Goal: Task Accomplishment & Management: Complete application form

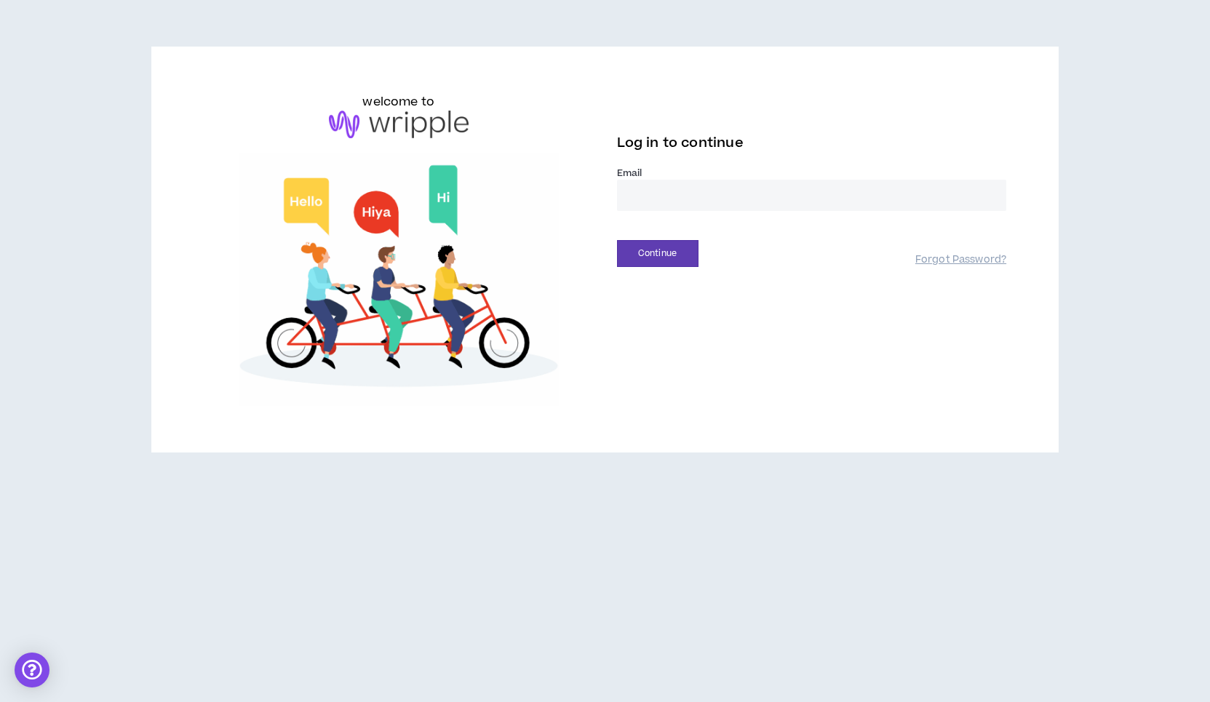
type input "**********"
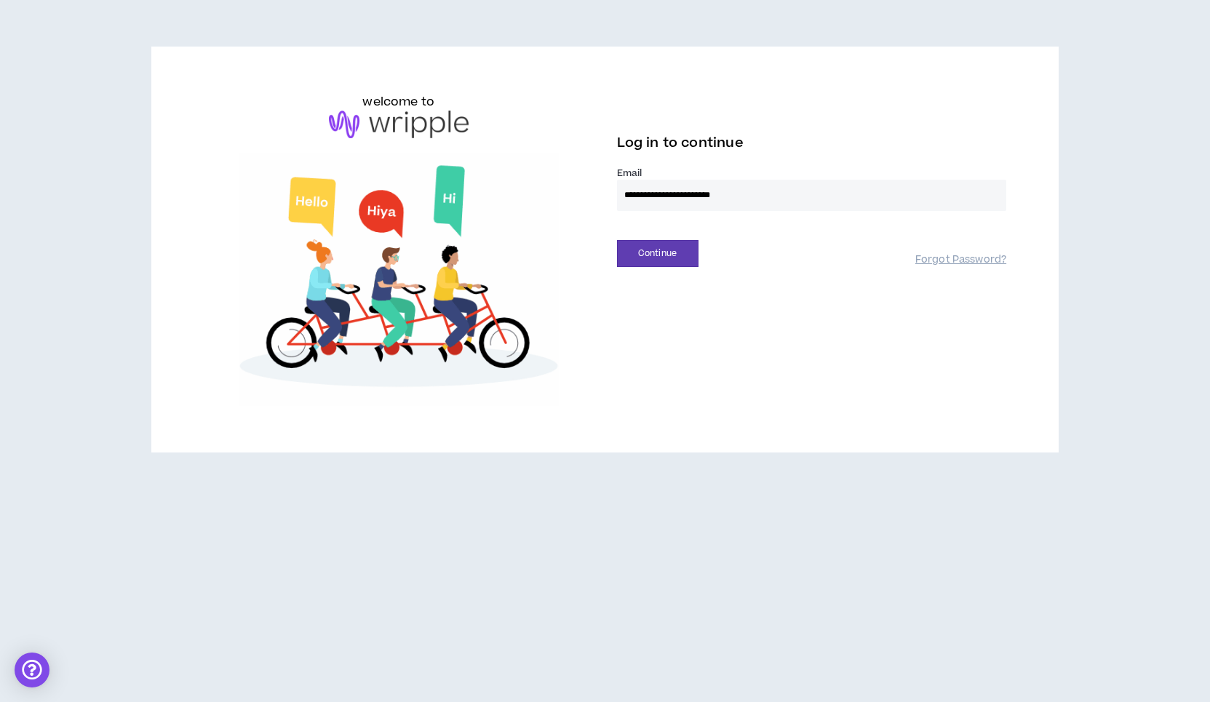
click at [657, 253] on button "Continue" at bounding box center [658, 253] width 82 height 27
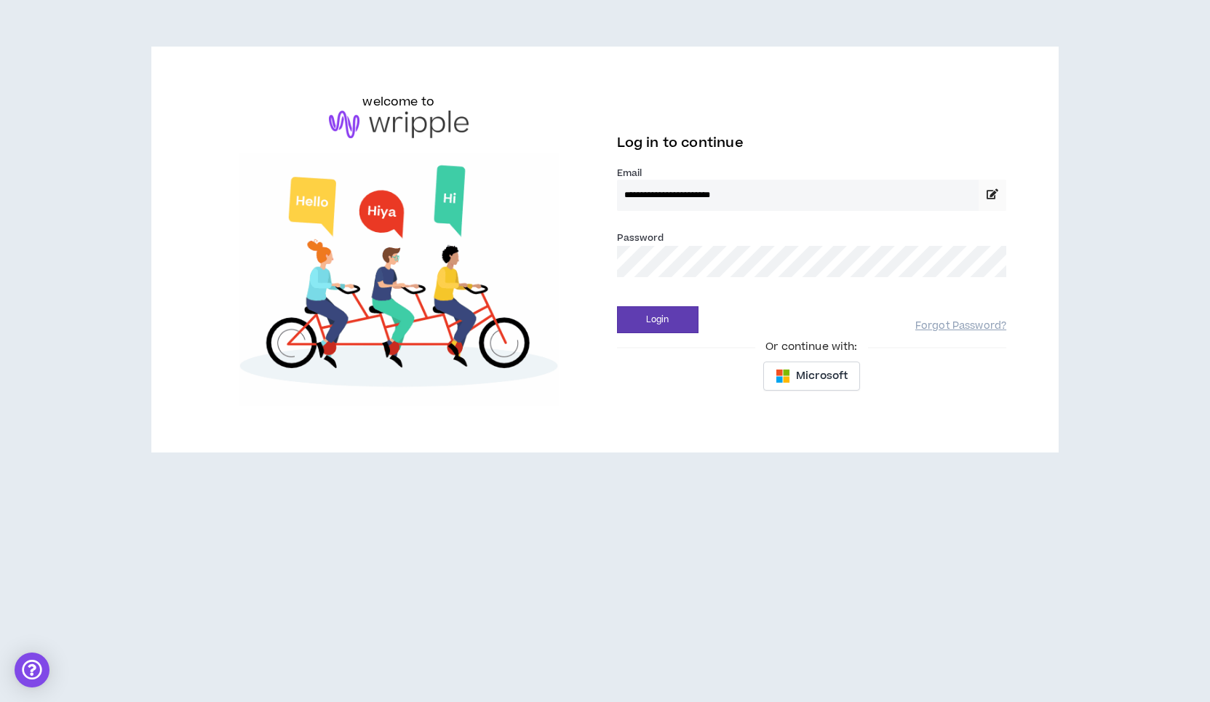
click at [657, 319] on button "Login" at bounding box center [658, 319] width 82 height 27
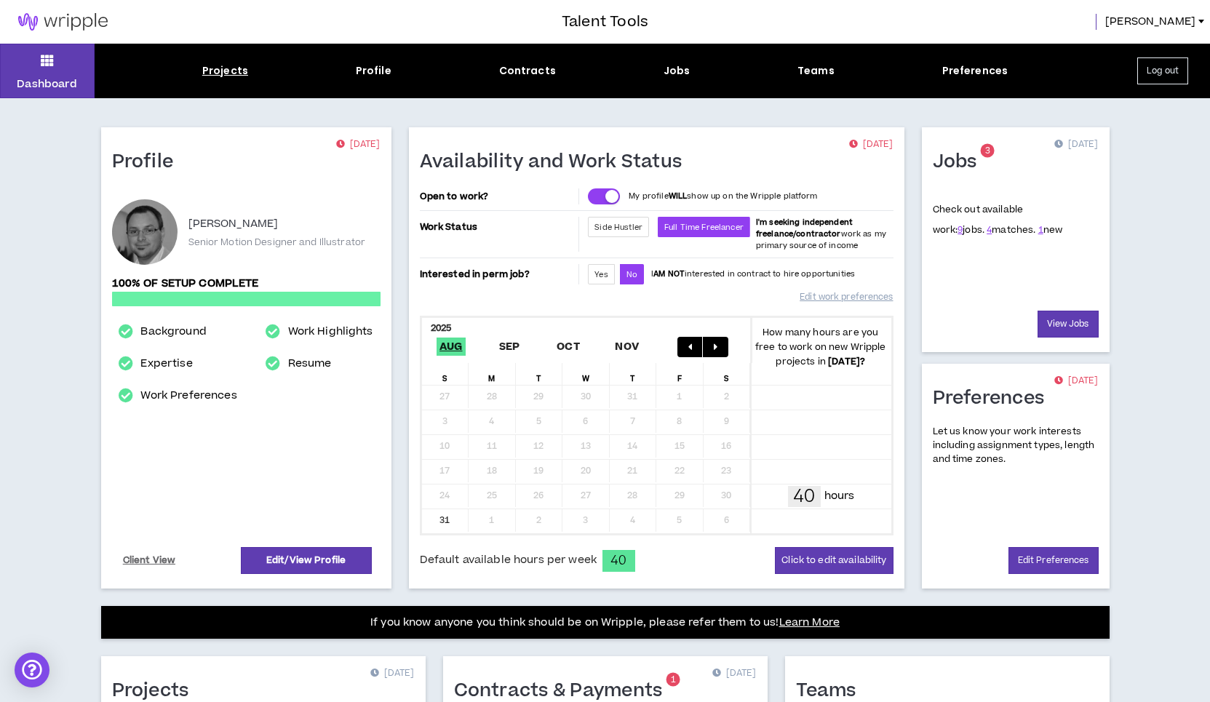
click at [234, 74] on div "Projects" at bounding box center [225, 70] width 46 height 15
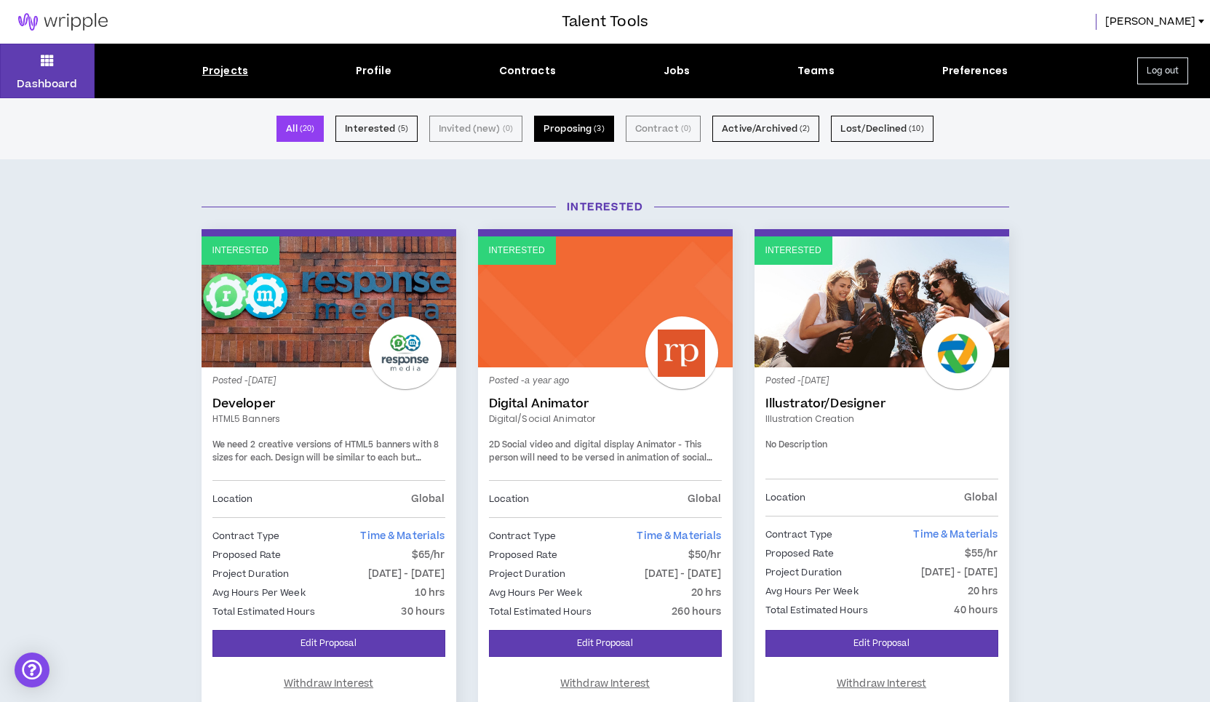
click at [579, 129] on button "Proposing ( 3 )" at bounding box center [574, 129] width 80 height 26
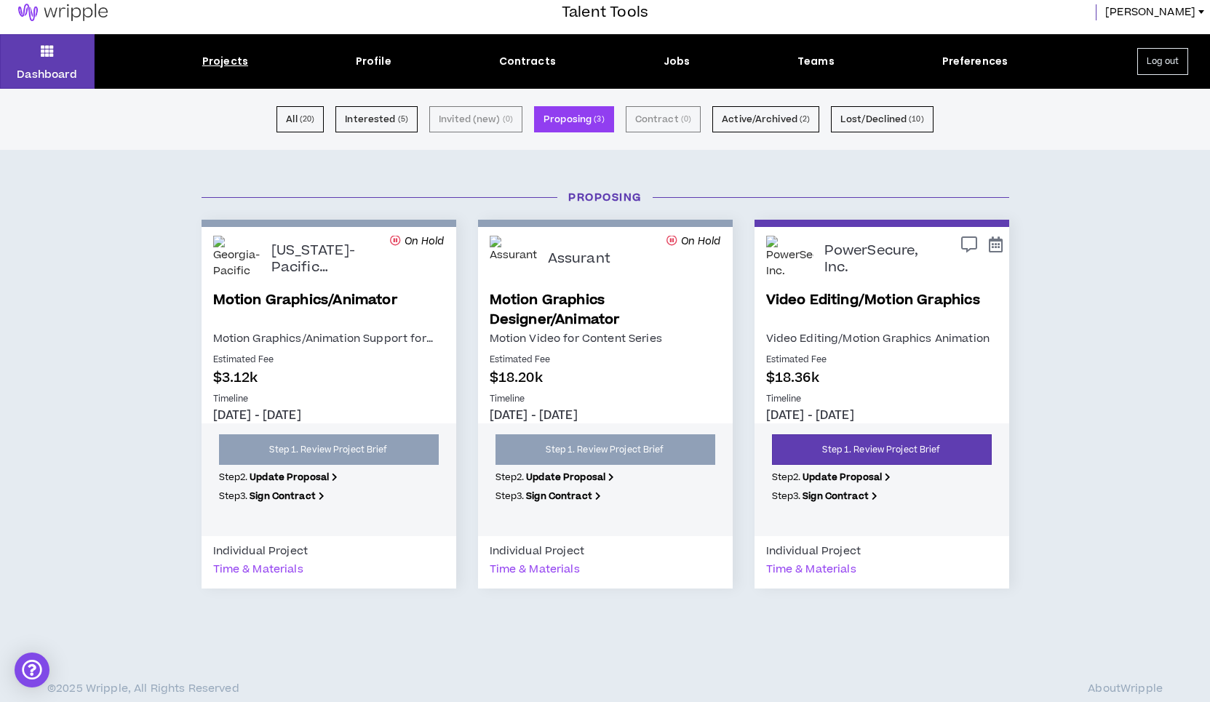
scroll to position [9, 0]
click at [875, 118] on button "Lost/Declined ( 10 )" at bounding box center [882, 119] width 102 height 26
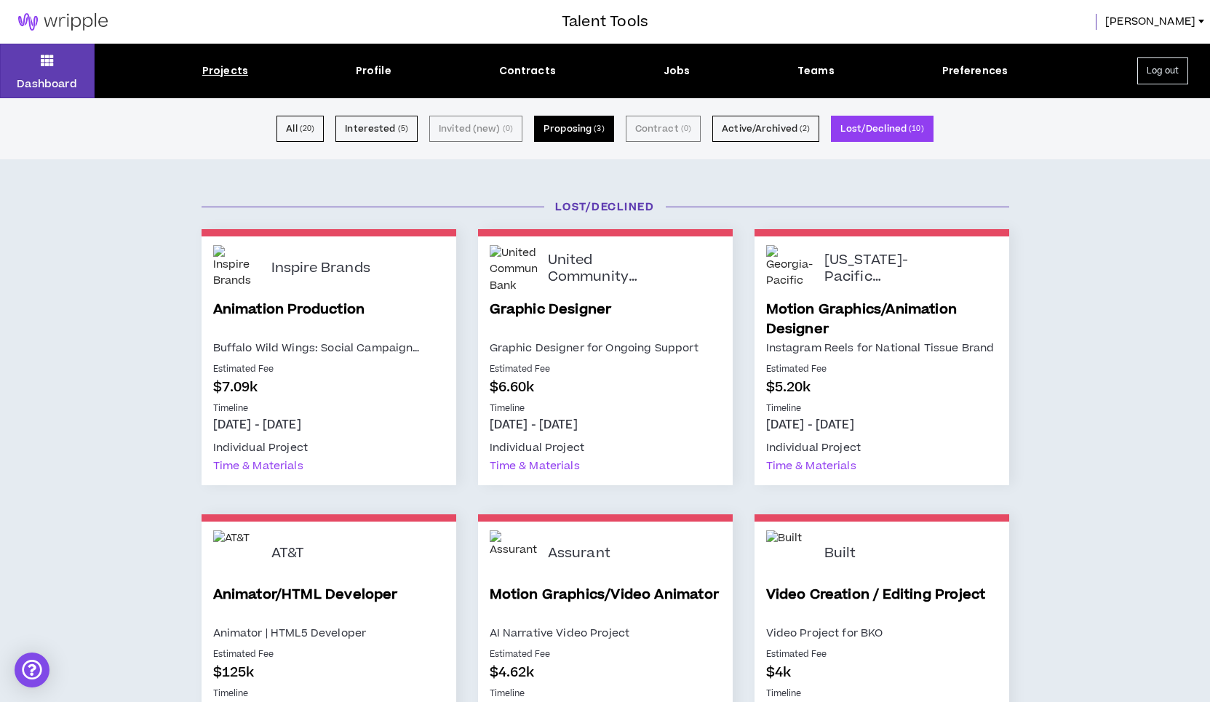
click at [557, 126] on button "Proposing ( 3 )" at bounding box center [574, 129] width 80 height 26
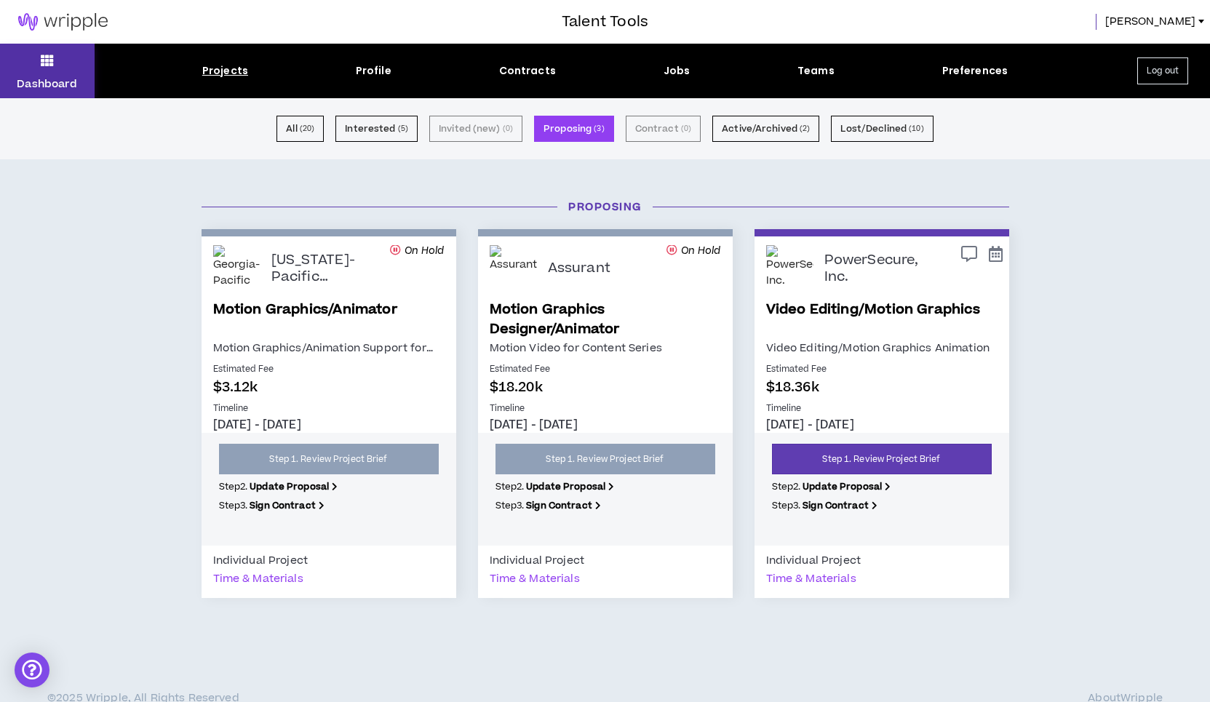
click at [49, 64] on icon at bounding box center [47, 60] width 13 height 20
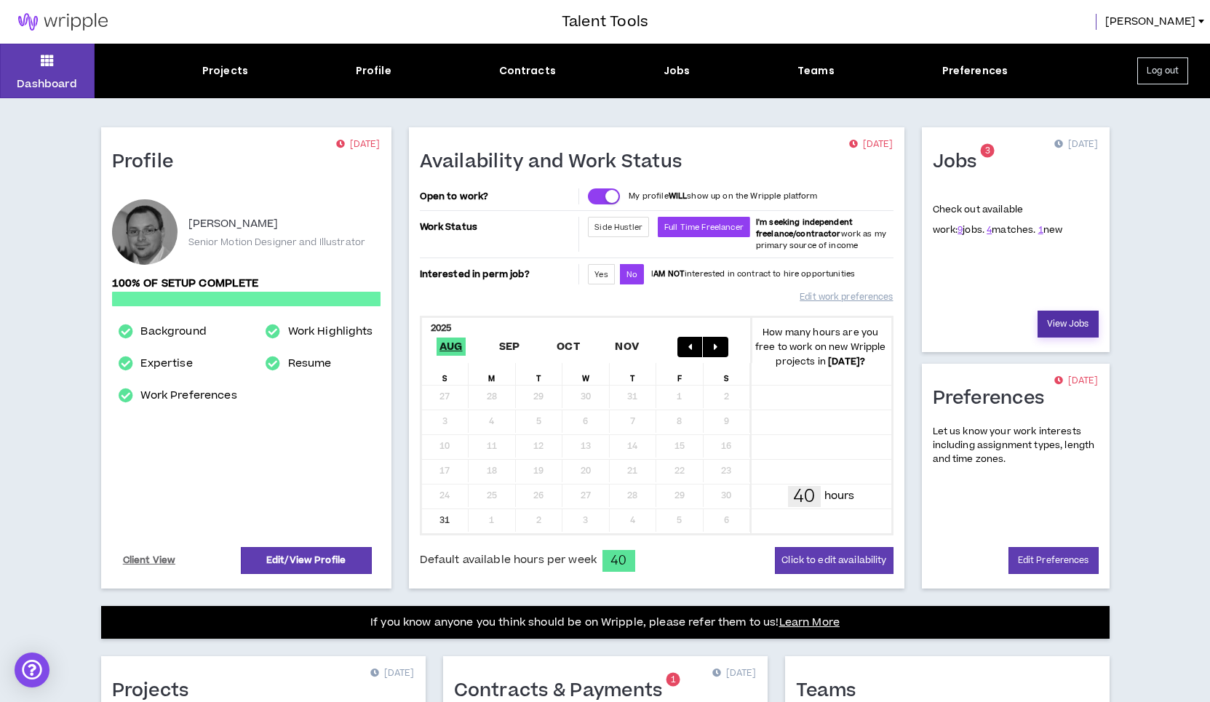
click at [1063, 326] on link "View Jobs" at bounding box center [1068, 324] width 61 height 27
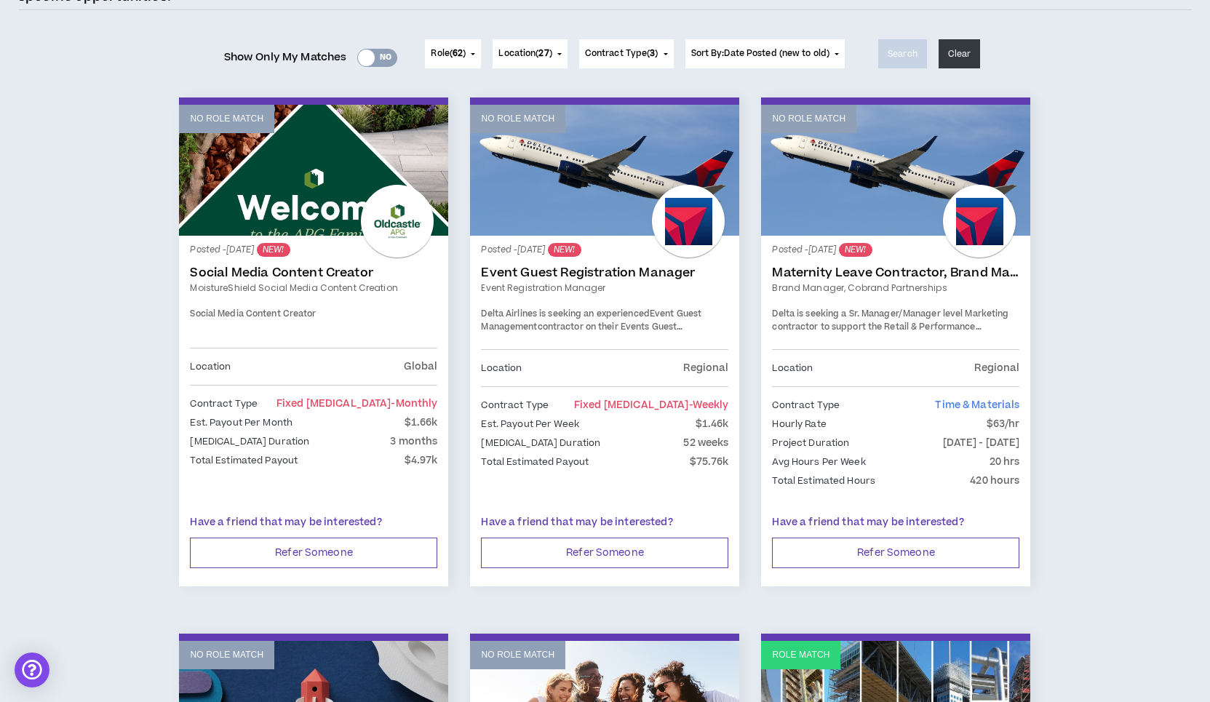
scroll to position [164, 0]
click at [269, 270] on link "Social Media Content Creator" at bounding box center [313, 273] width 247 height 15
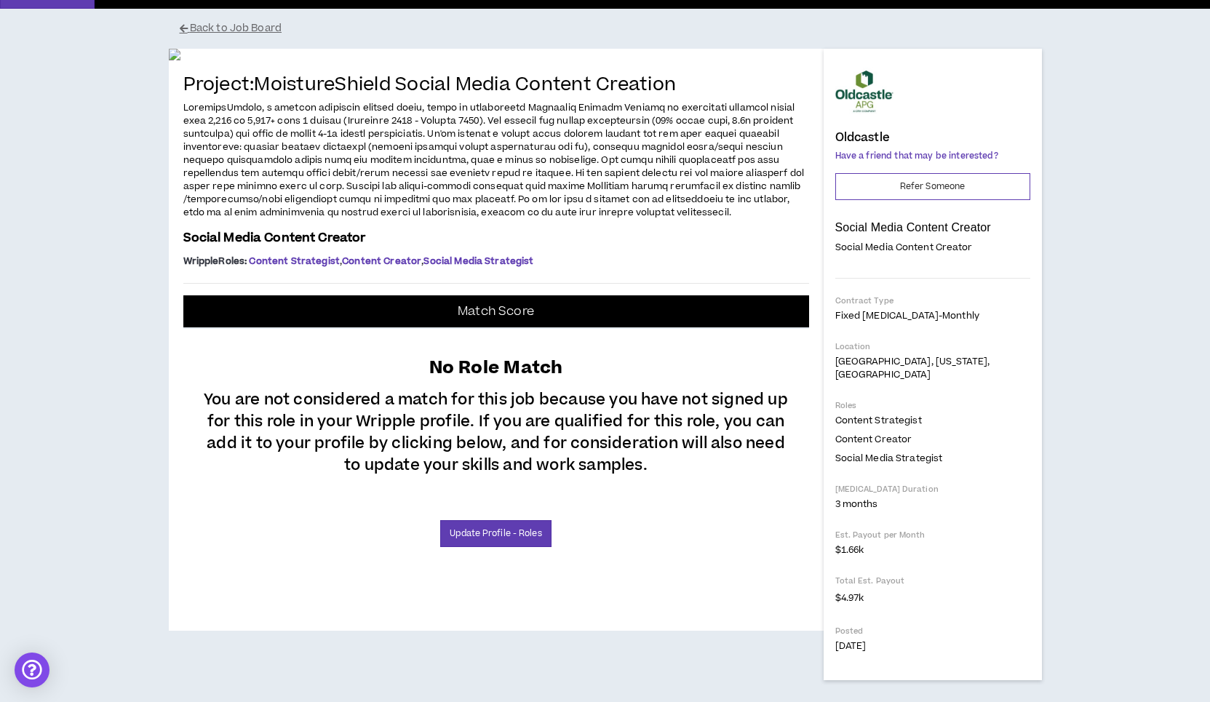
scroll to position [180, 0]
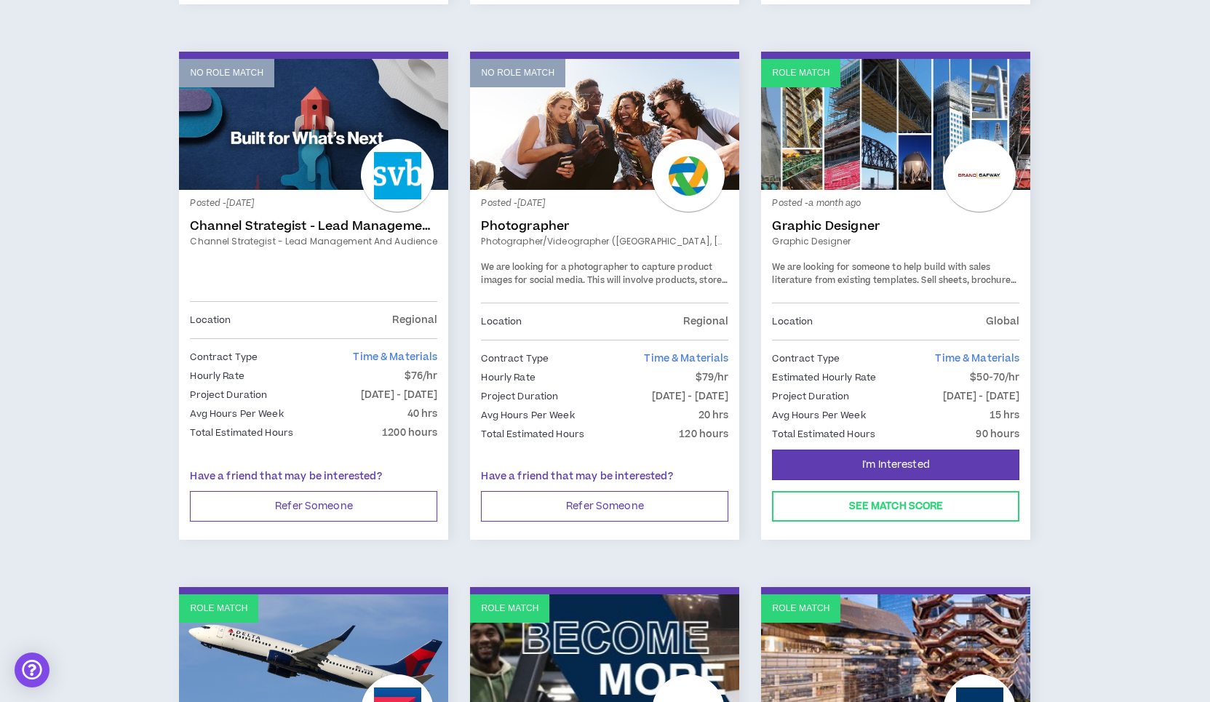
scroll to position [752, 0]
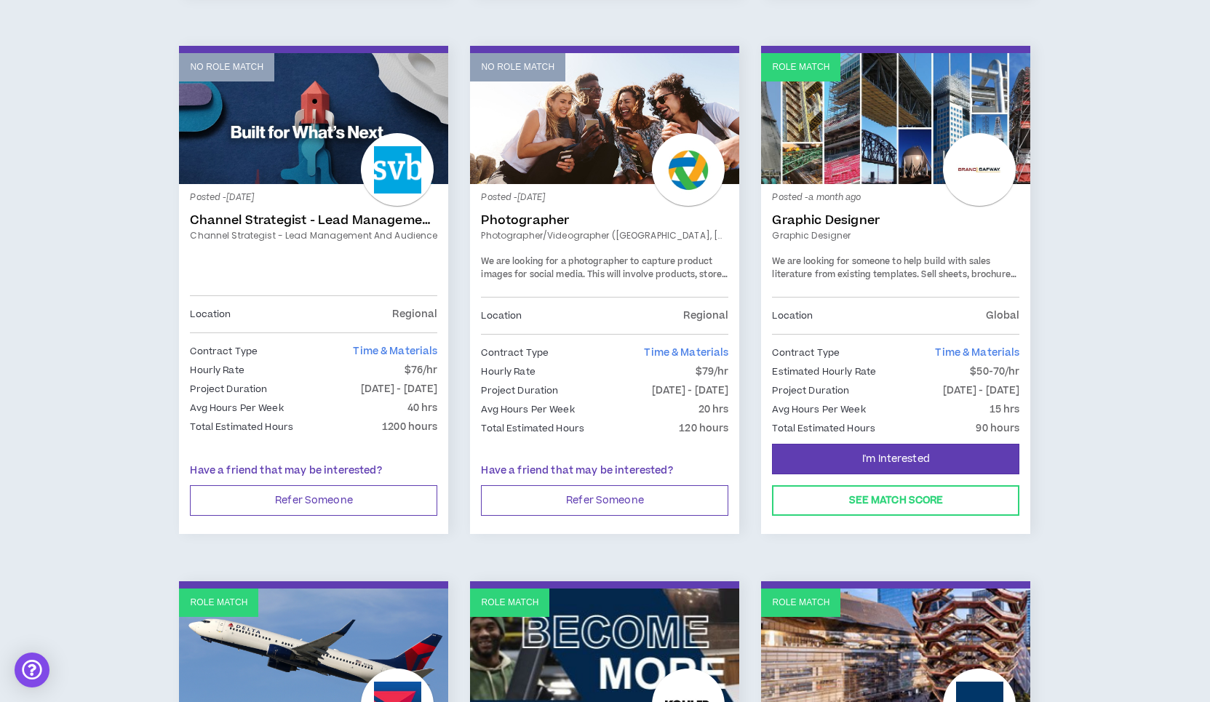
click at [814, 219] on link "Graphic Designer" at bounding box center [895, 220] width 247 height 15
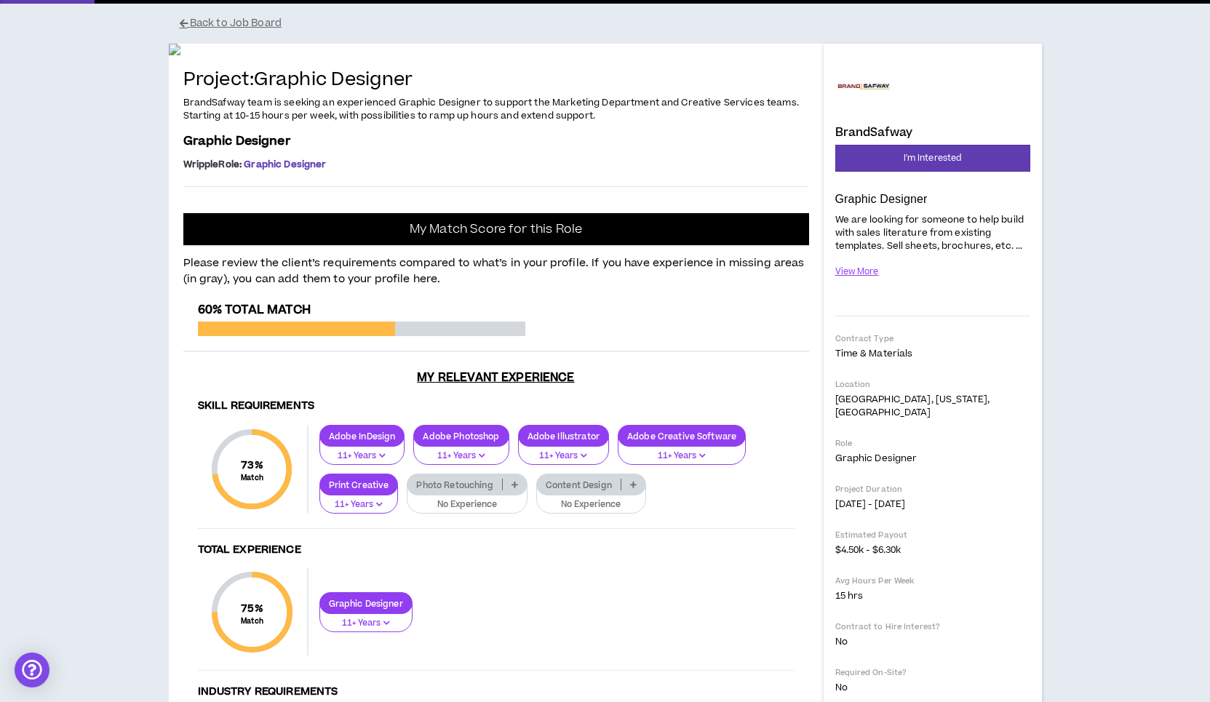
scroll to position [82, 0]
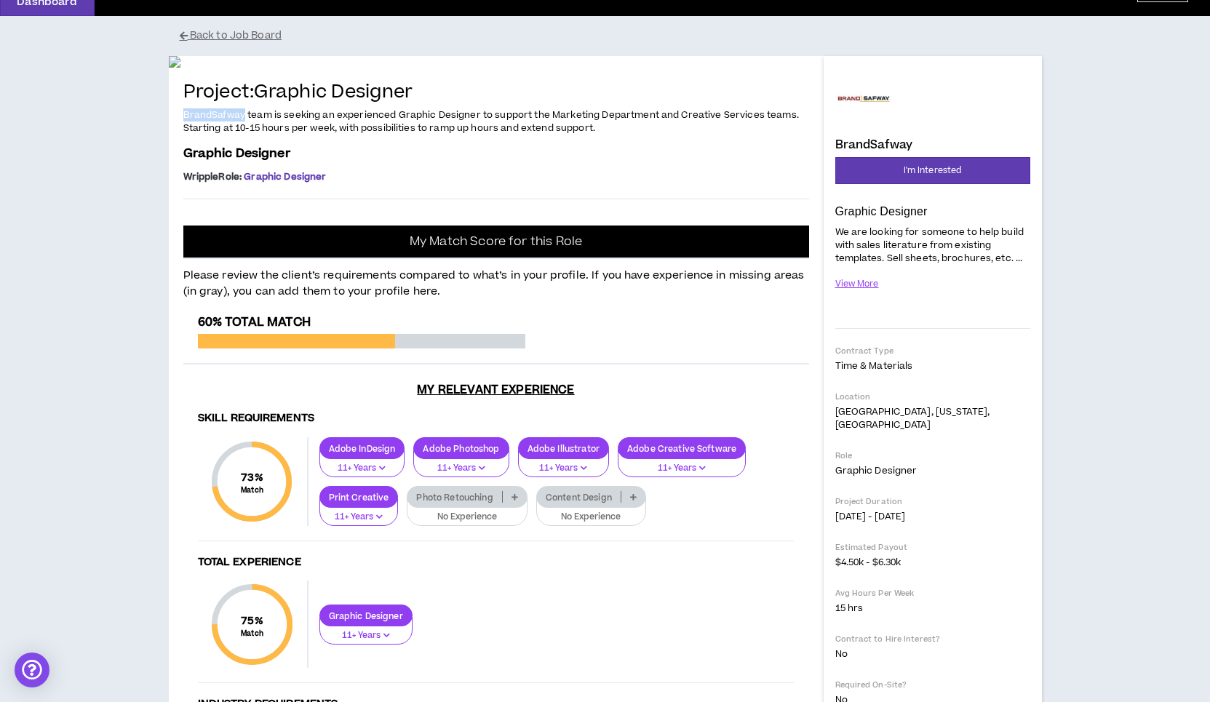
drag, startPoint x: 183, startPoint y: 449, endPoint x: 245, endPoint y: 449, distance: 61.1
click at [245, 135] on span "BrandSafway team is seeking an experienced Graphic Designer to support the Mark…" at bounding box center [491, 121] width 616 height 26
copy span "BrandSafway"
click at [894, 170] on button "I'm Interested" at bounding box center [932, 170] width 195 height 27
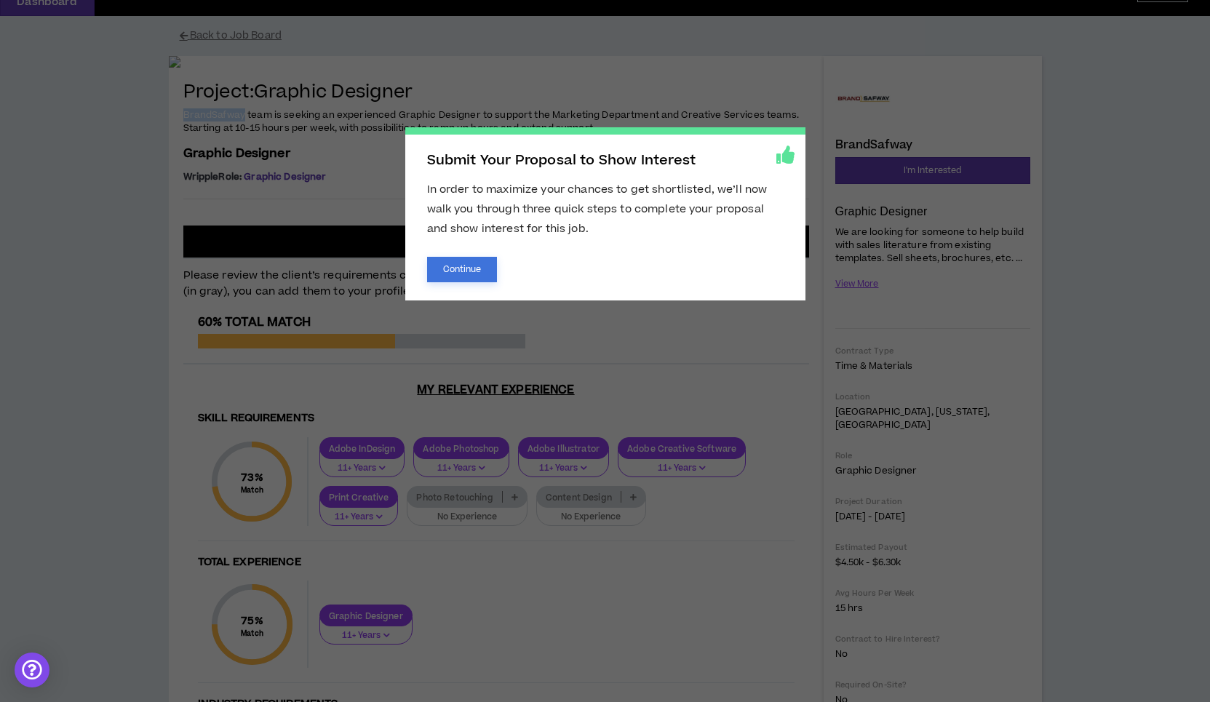
click at [458, 268] on button "Continue" at bounding box center [462, 269] width 71 height 25
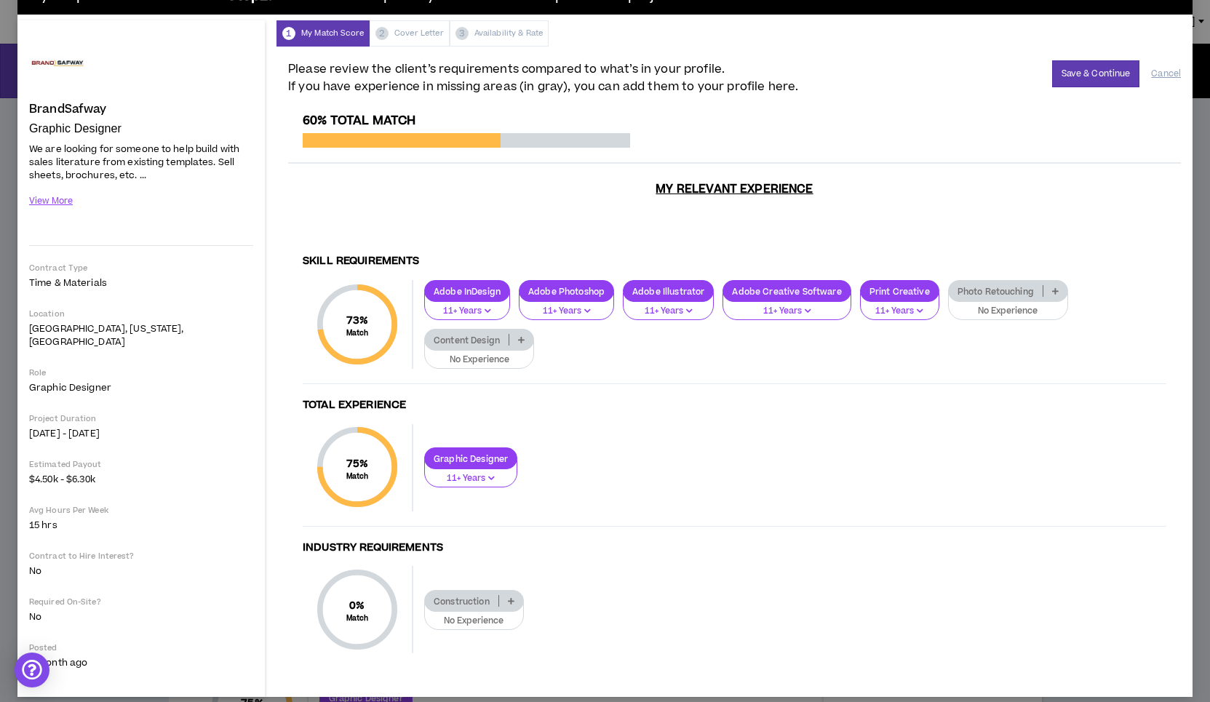
scroll to position [36, 0]
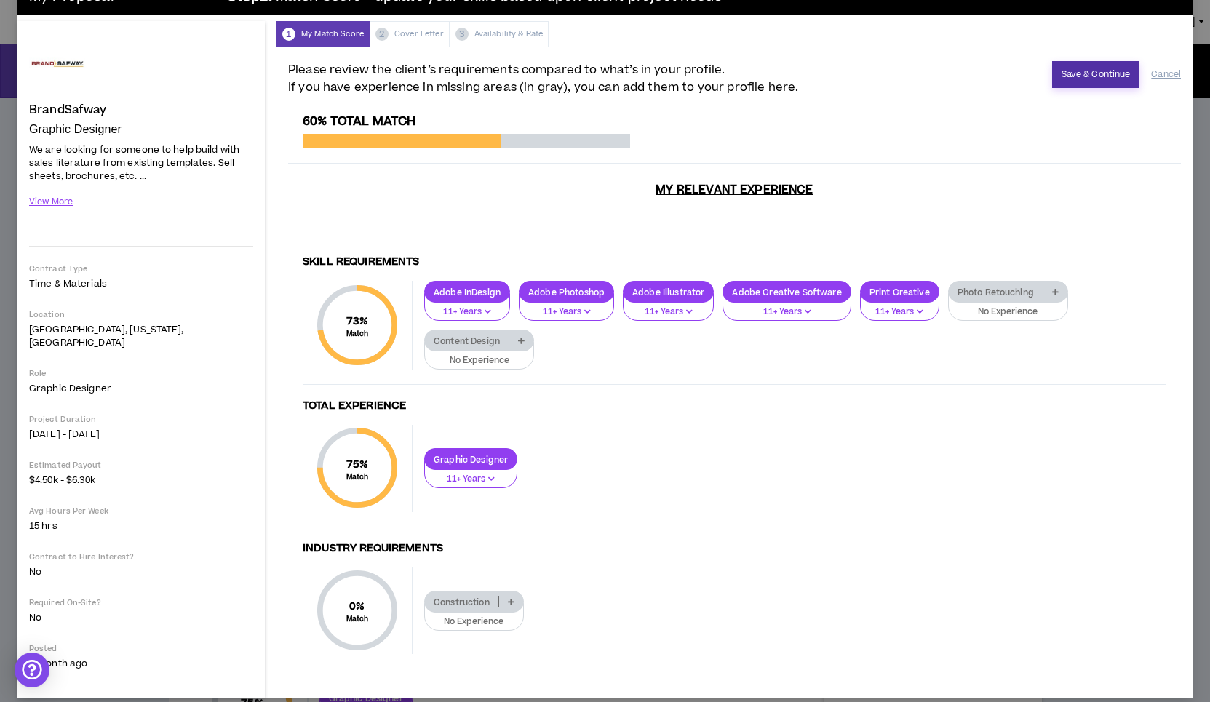
click at [1083, 74] on button "Save & Continue" at bounding box center [1096, 74] width 88 height 27
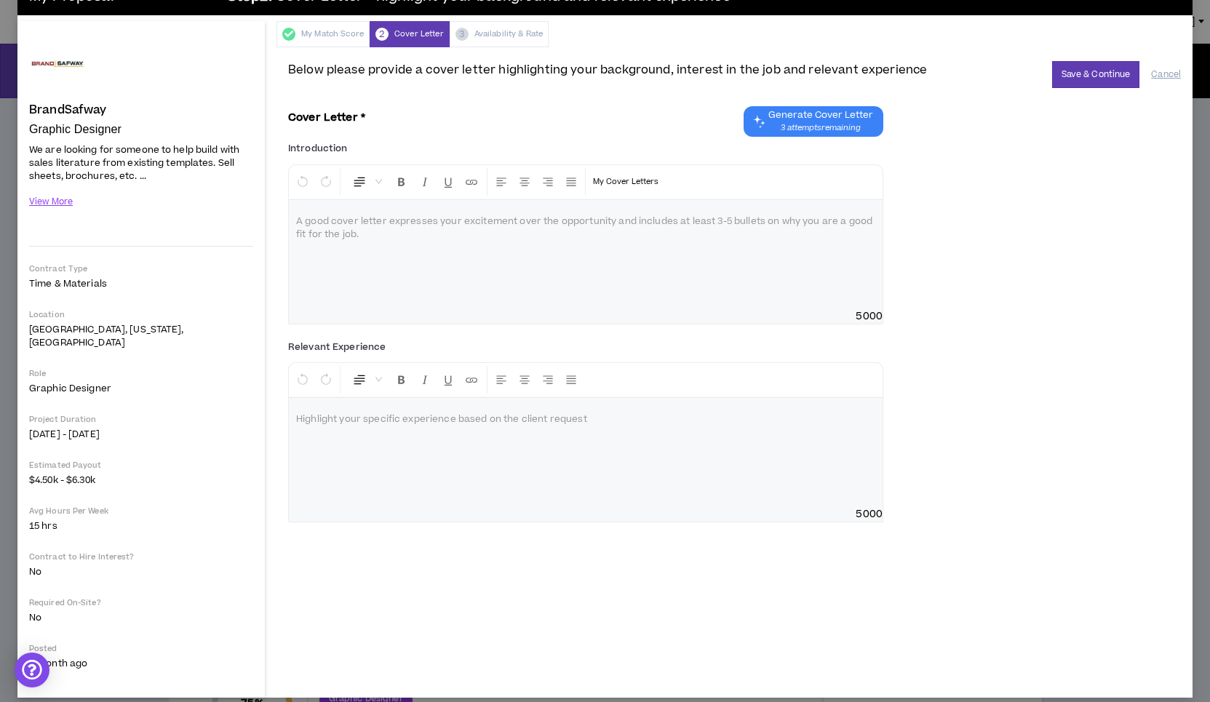
click at [797, 121] on span "Generate Cover Letter" at bounding box center [820, 115] width 105 height 12
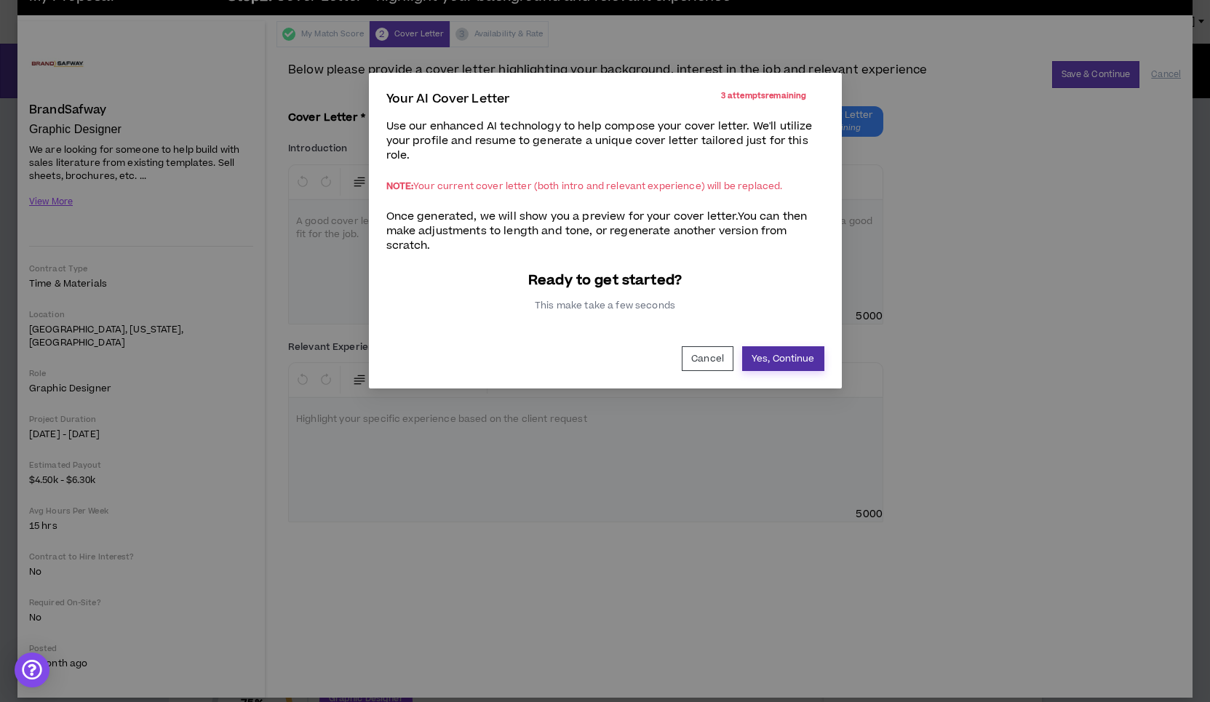
click at [774, 357] on button "Yes, Continue" at bounding box center [783, 358] width 82 height 25
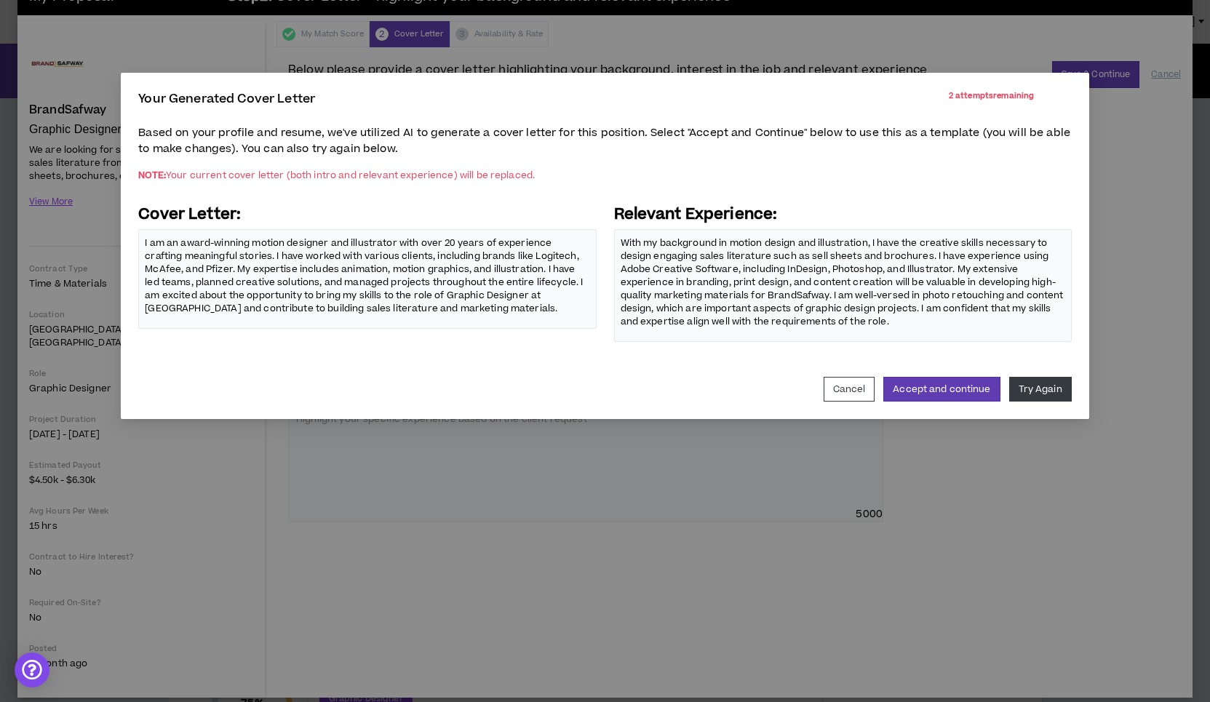
click at [447, 311] on p "I am an award-winning motion designer and illustrator with over 20 years of exp…" at bounding box center [367, 276] width 445 height 81
click at [447, 309] on p "I am an award-winning motion designer and illustrator with over 20 years of exp…" at bounding box center [367, 276] width 445 height 81
click at [437, 309] on p "I am an award-winning motion designer and illustrator with over 20 years of exp…" at bounding box center [367, 276] width 445 height 81
click at [926, 383] on button "Accept and continue" at bounding box center [941, 389] width 116 height 25
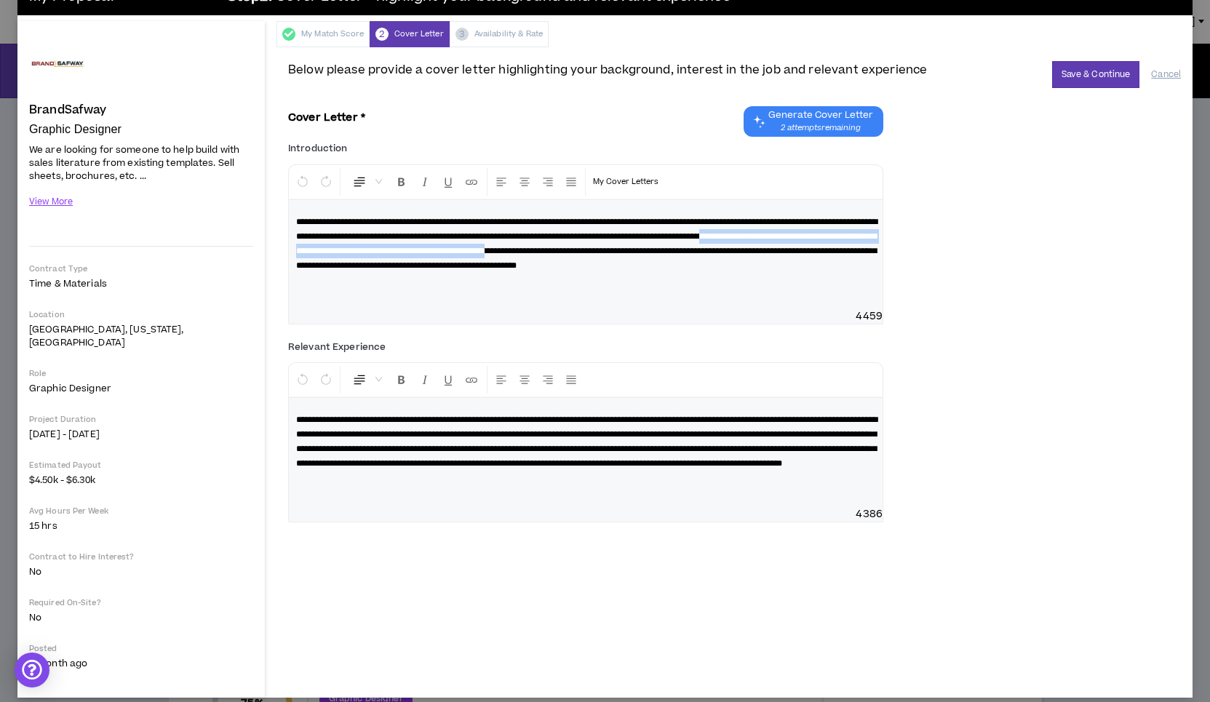
drag, startPoint x: 414, startPoint y: 251, endPoint x: 878, endPoint y: 247, distance: 464.3
click at [878, 247] on div "**********" at bounding box center [586, 254] width 594 height 109
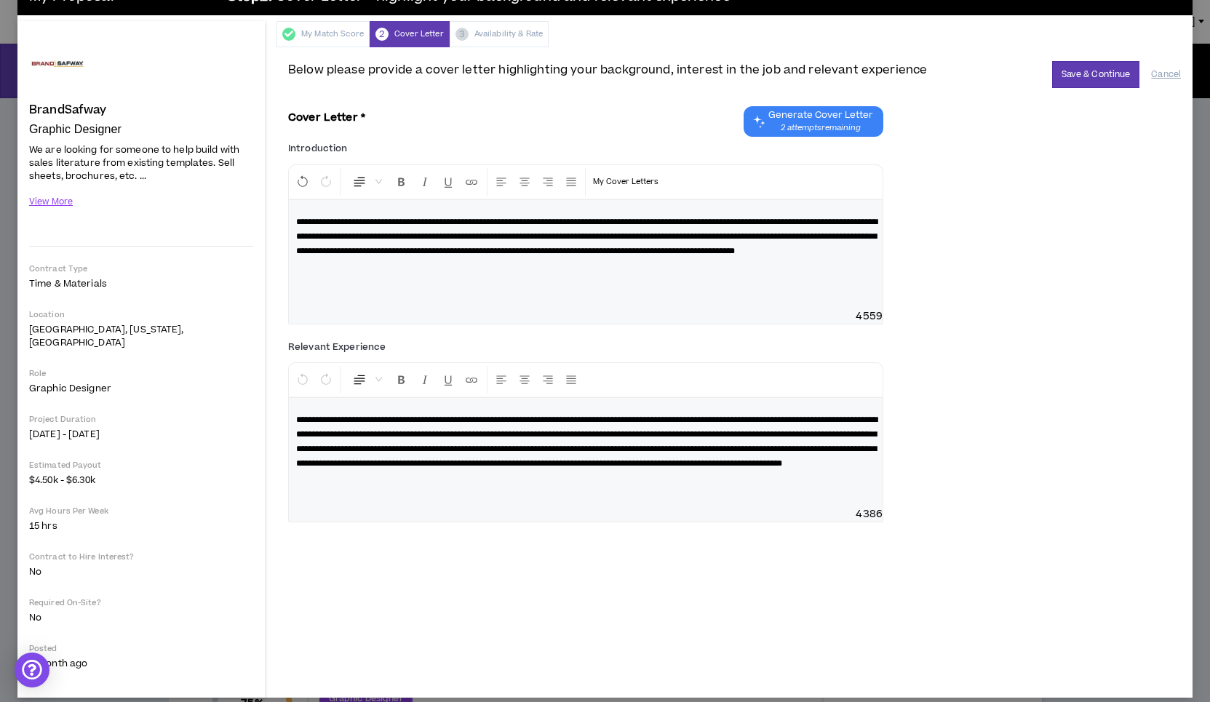
click at [680, 258] on p "**********" at bounding box center [585, 237] width 579 height 44
drag, startPoint x: 831, startPoint y: 222, endPoint x: 831, endPoint y: 243, distance: 21.1
click at [831, 223] on span "**********" at bounding box center [586, 237] width 581 height 38
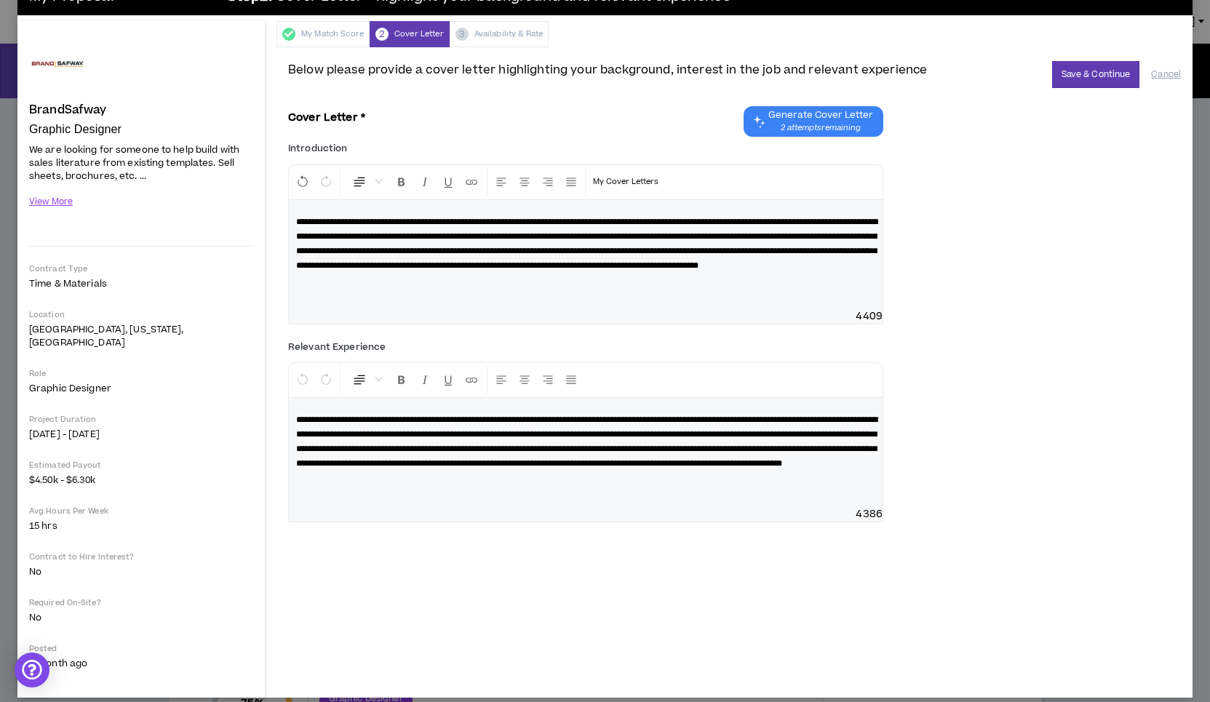
click at [357, 249] on span "**********" at bounding box center [586, 244] width 581 height 52
click at [430, 249] on span "**********" at bounding box center [586, 244] width 581 height 52
click at [584, 264] on span "**********" at bounding box center [586, 244] width 581 height 52
click at [513, 266] on span "**********" at bounding box center [586, 244] width 581 height 52
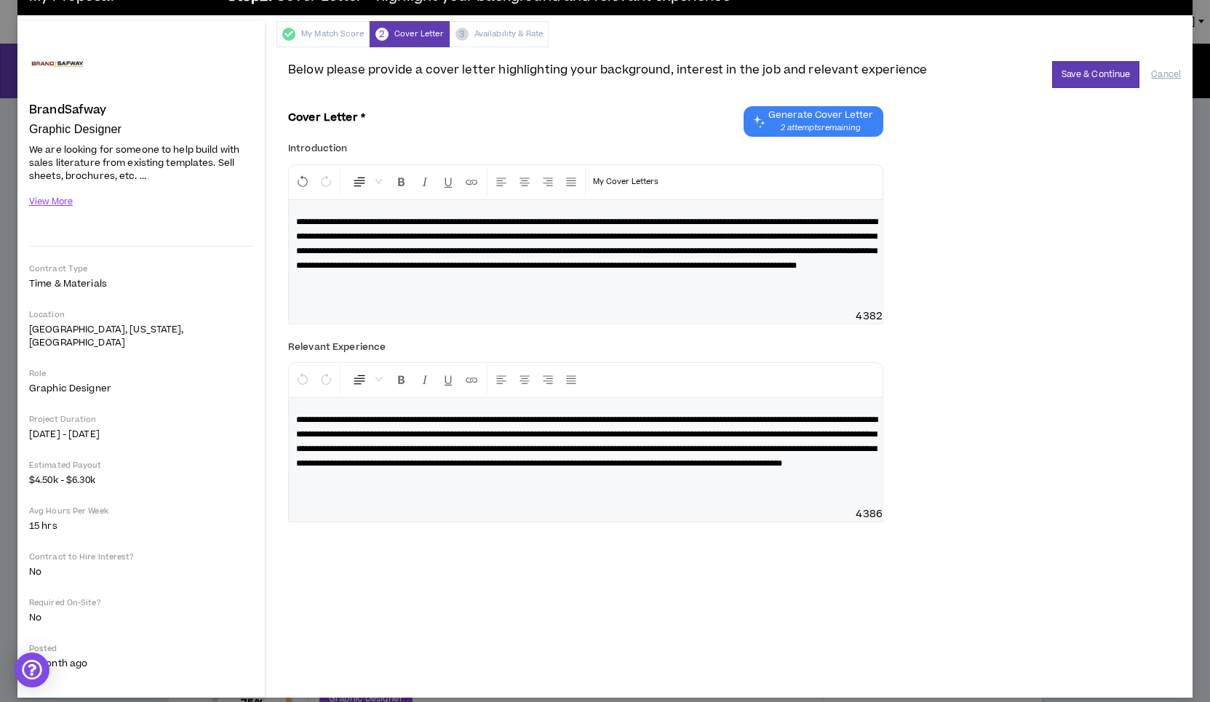
click at [655, 268] on span "**********" at bounding box center [586, 244] width 581 height 52
click at [830, 471] on p "**********" at bounding box center [585, 442] width 579 height 58
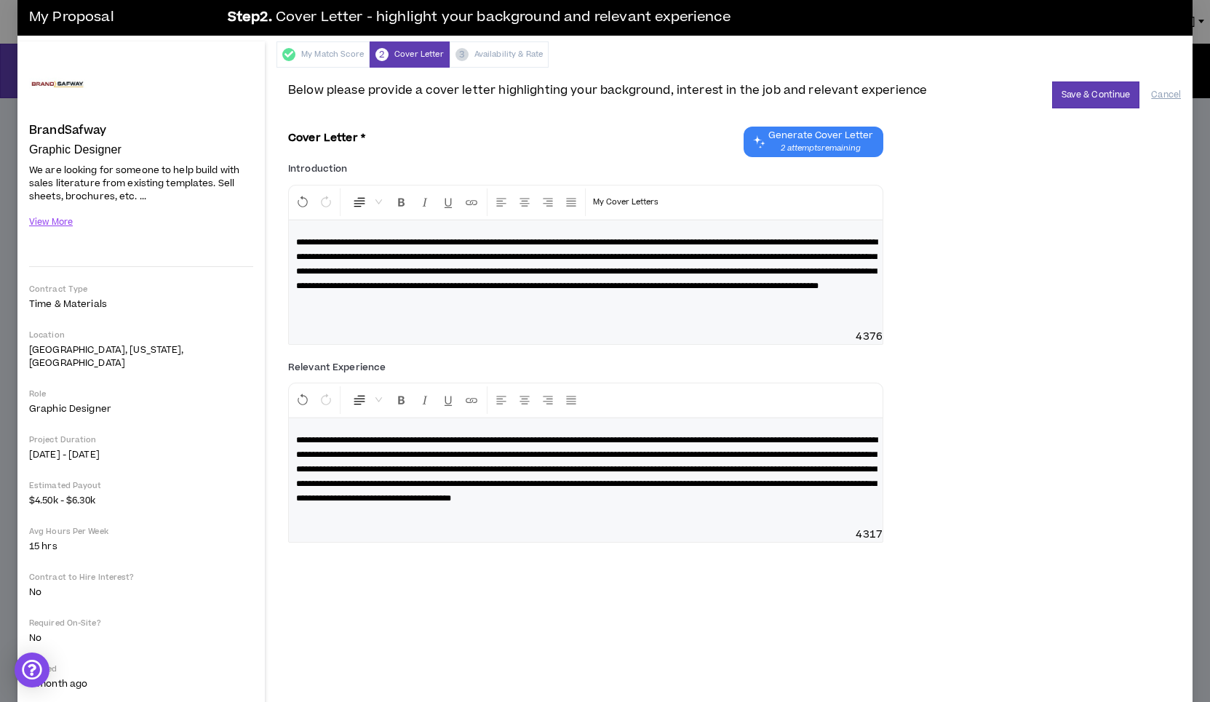
scroll to position [18, 0]
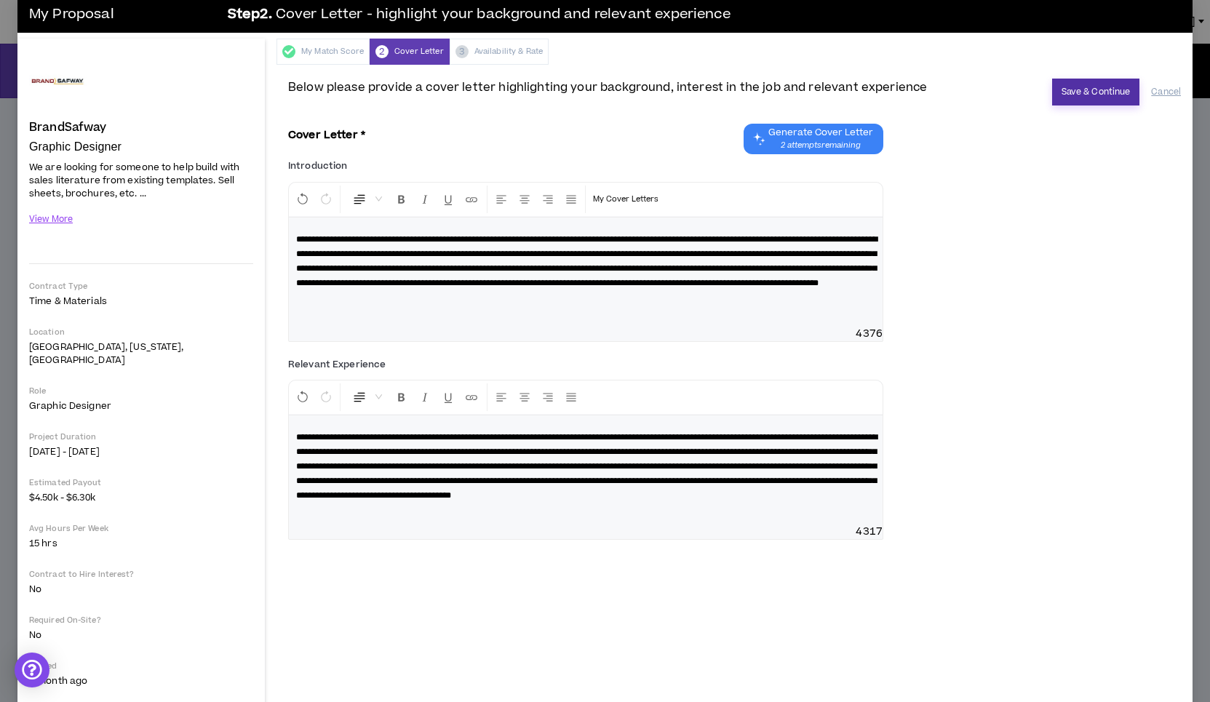
click at [1084, 94] on button "Save & Continue" at bounding box center [1096, 92] width 88 height 27
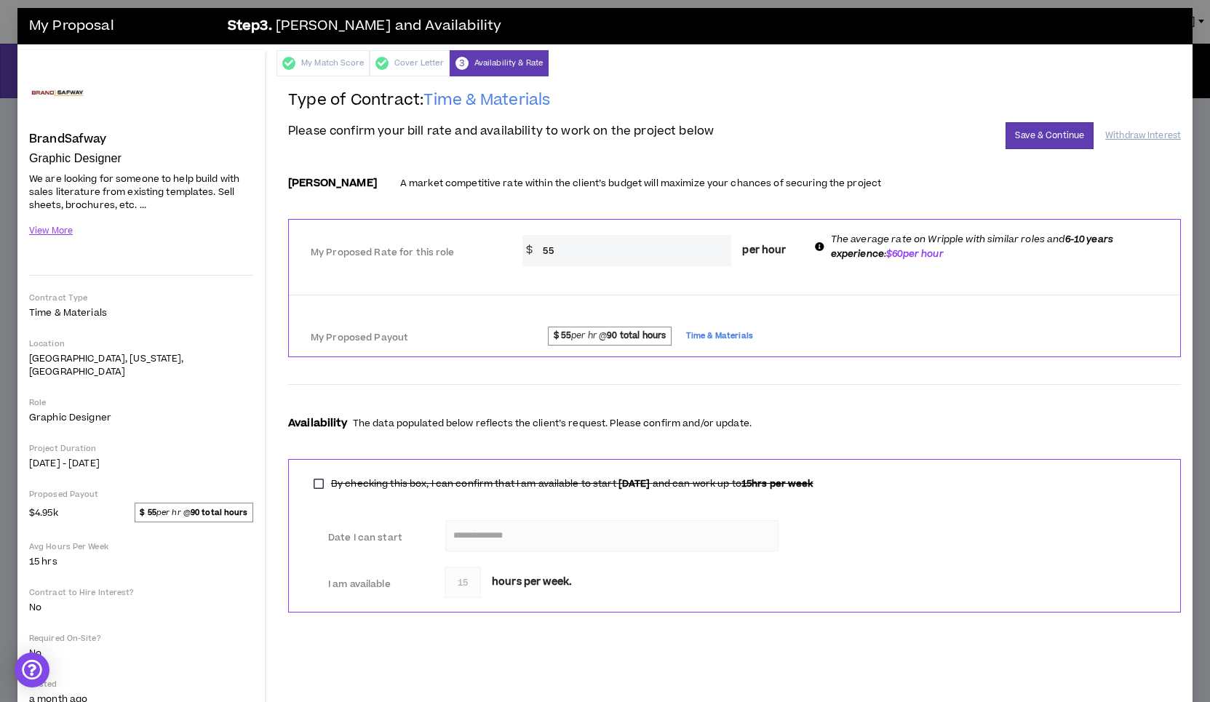
scroll to position [8, 0]
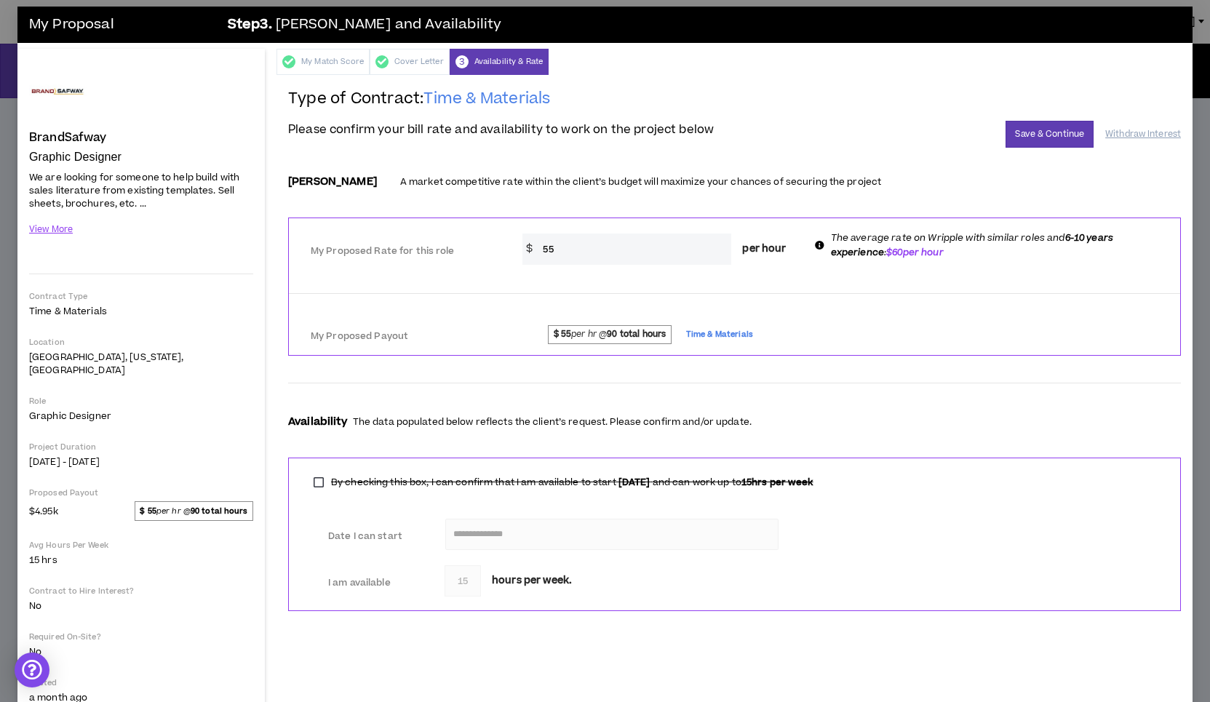
click at [550, 247] on input "55" at bounding box center [634, 249] width 196 height 31
click at [691, 285] on div at bounding box center [734, 297] width 891 height 27
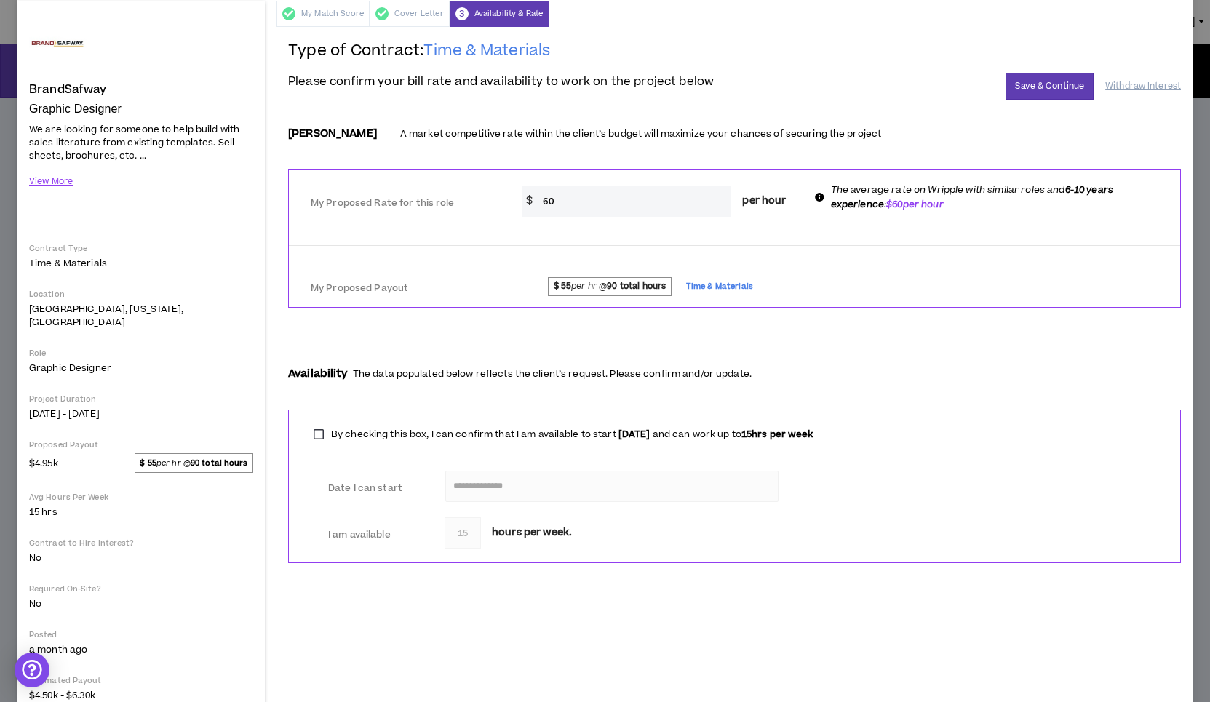
scroll to position [55, 0]
click at [579, 206] on input "60" at bounding box center [634, 201] width 196 height 31
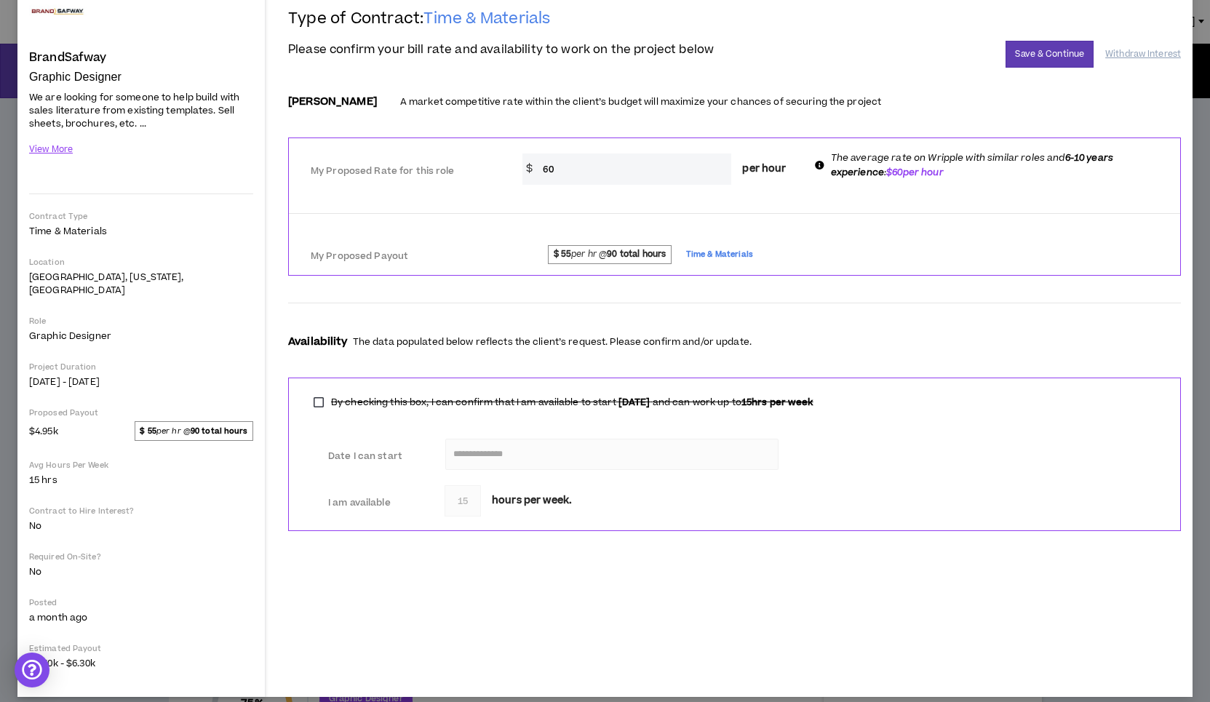
scroll to position [87, 0]
type input "6"
click at [584, 166] on input "55" at bounding box center [634, 169] width 196 height 31
type input "55"
click at [1031, 51] on button "Save & Continue" at bounding box center [1050, 54] width 88 height 27
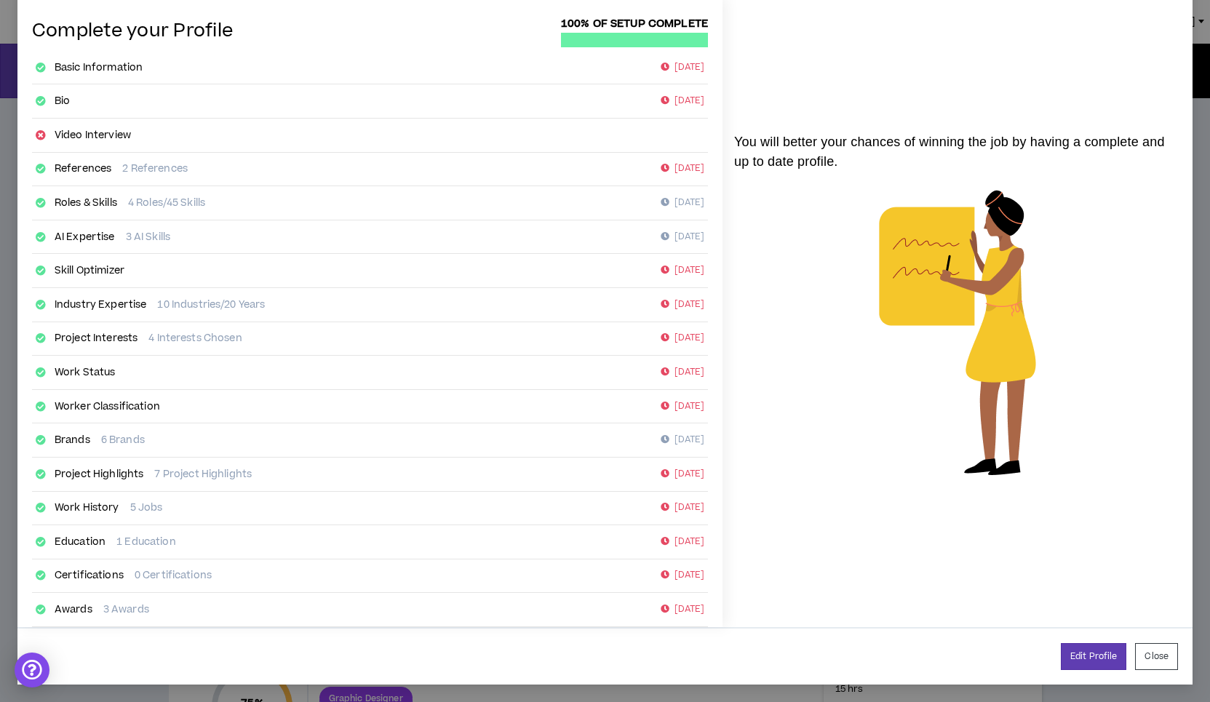
scroll to position [63, 0]
click at [1167, 656] on button "Close" at bounding box center [1156, 657] width 43 height 27
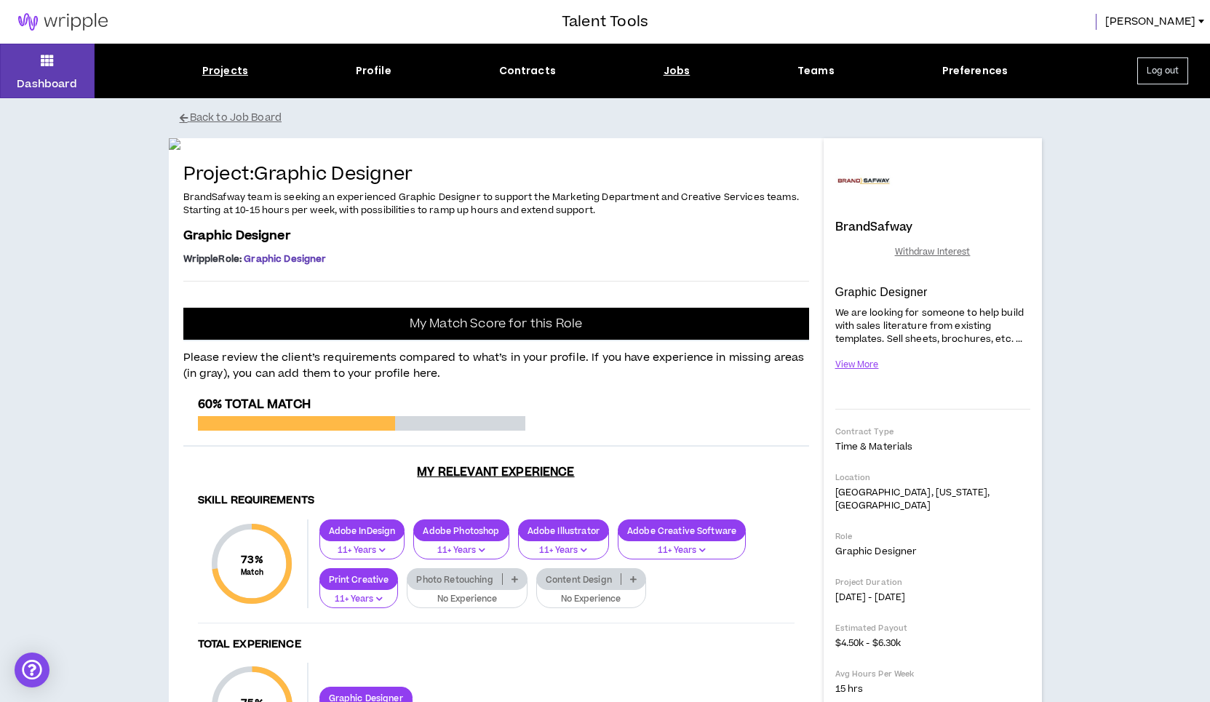
click at [213, 71] on div "Projects" at bounding box center [225, 70] width 46 height 15
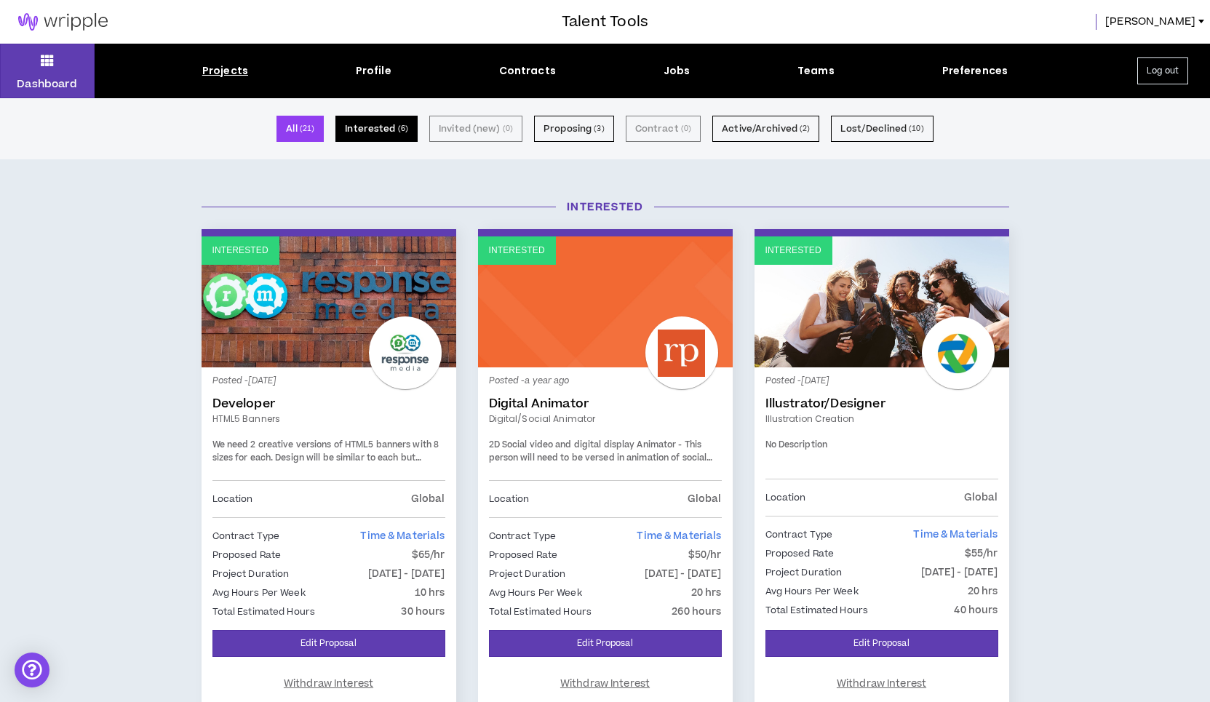
click at [365, 132] on button "Interested ( 6 )" at bounding box center [376, 129] width 82 height 26
click at [373, 129] on button "Interested ( 6 )" at bounding box center [376, 129] width 82 height 26
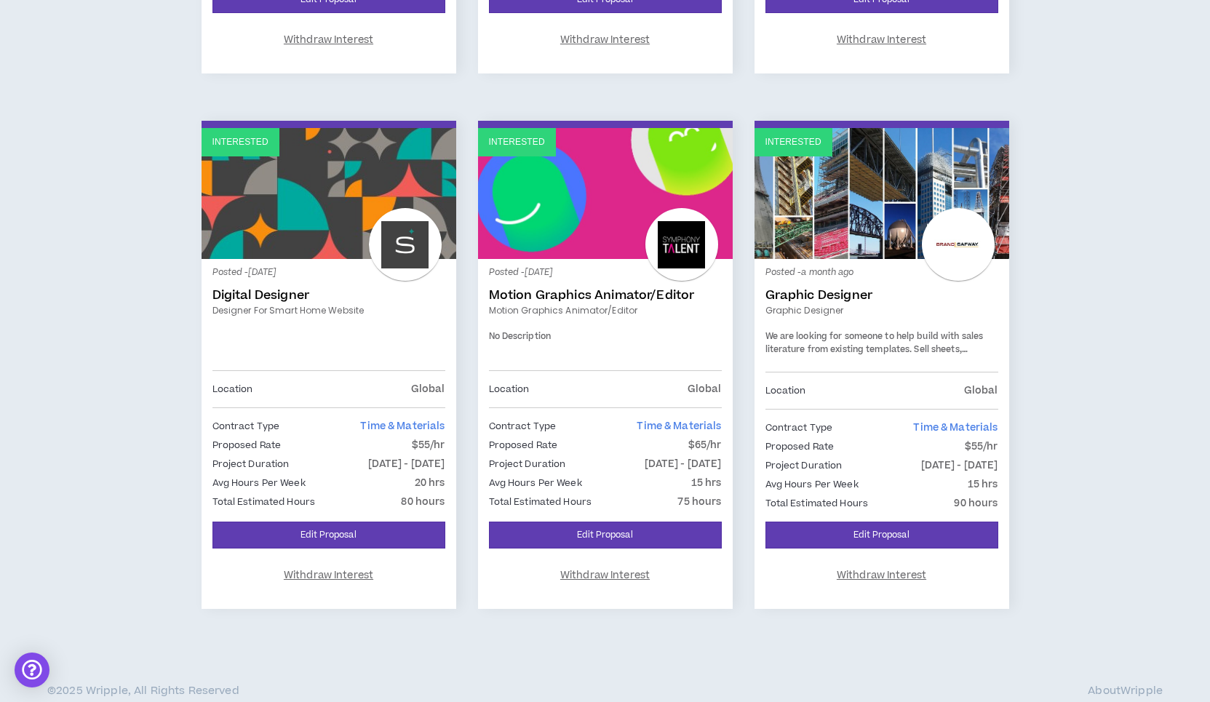
scroll to position [643, 0]
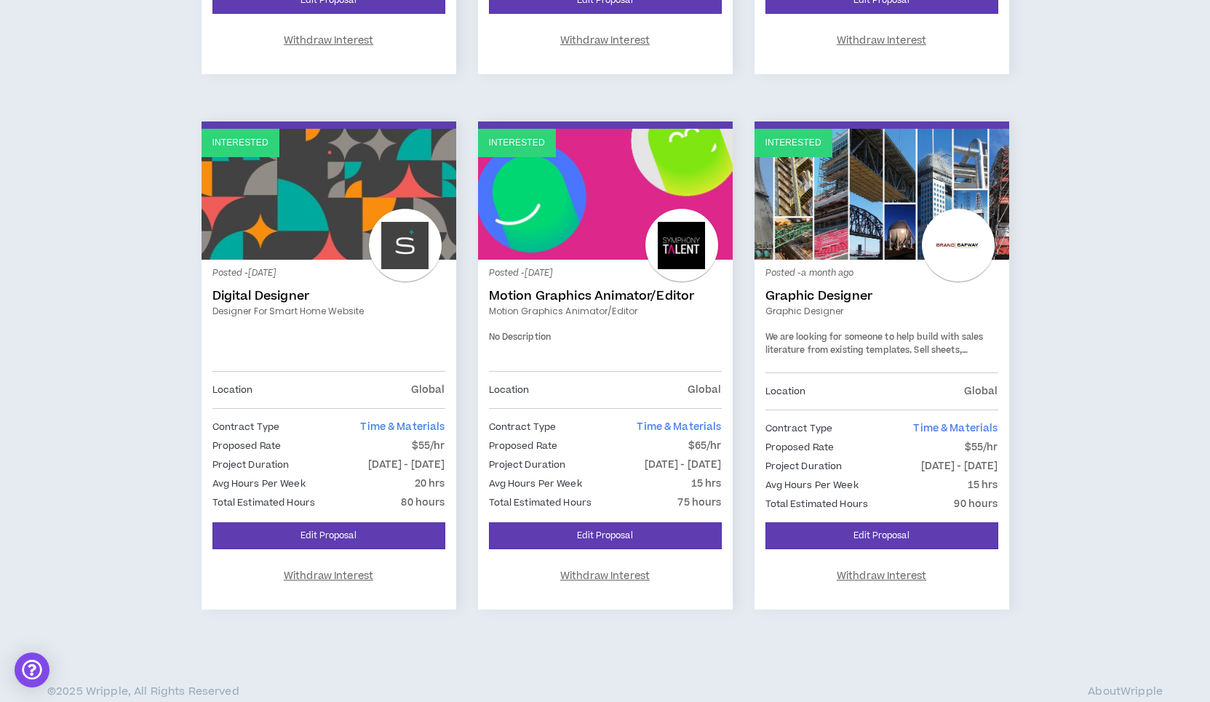
click at [914, 199] on link "Interested" at bounding box center [882, 194] width 255 height 131
